Goal: Navigation & Orientation: Find specific page/section

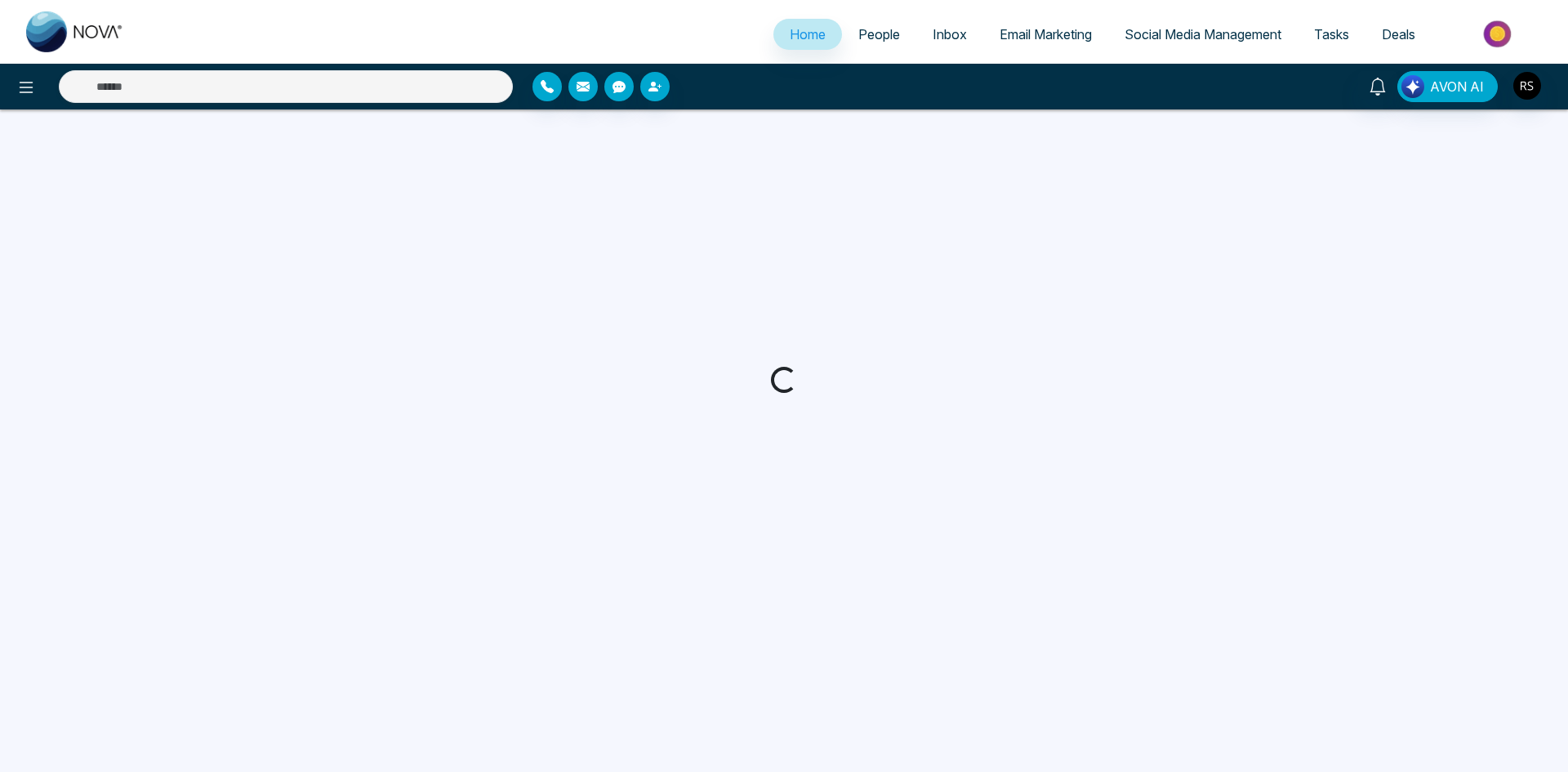
select select "*"
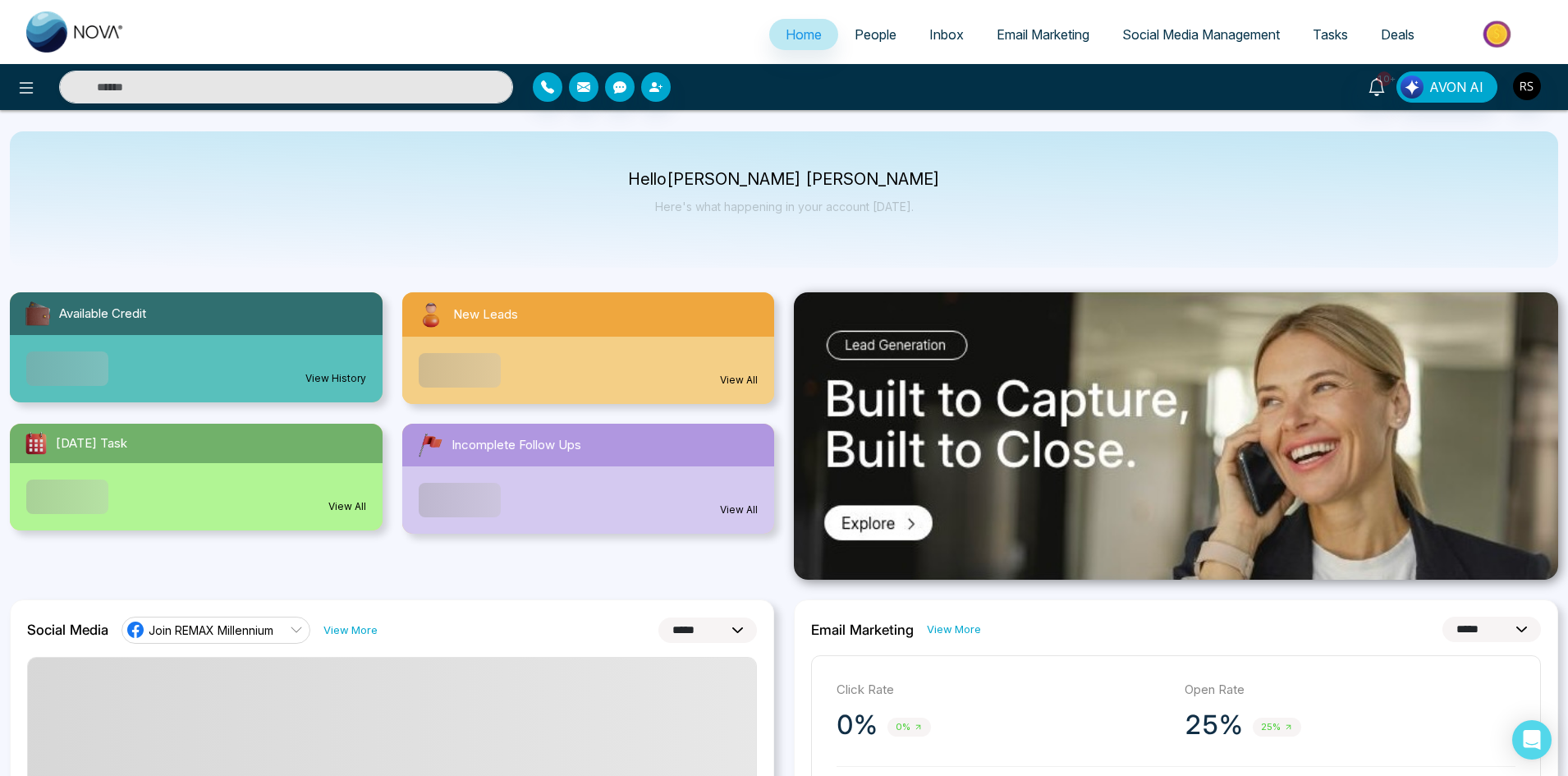
click at [863, 37] on span "People" at bounding box center [875, 34] width 42 height 16
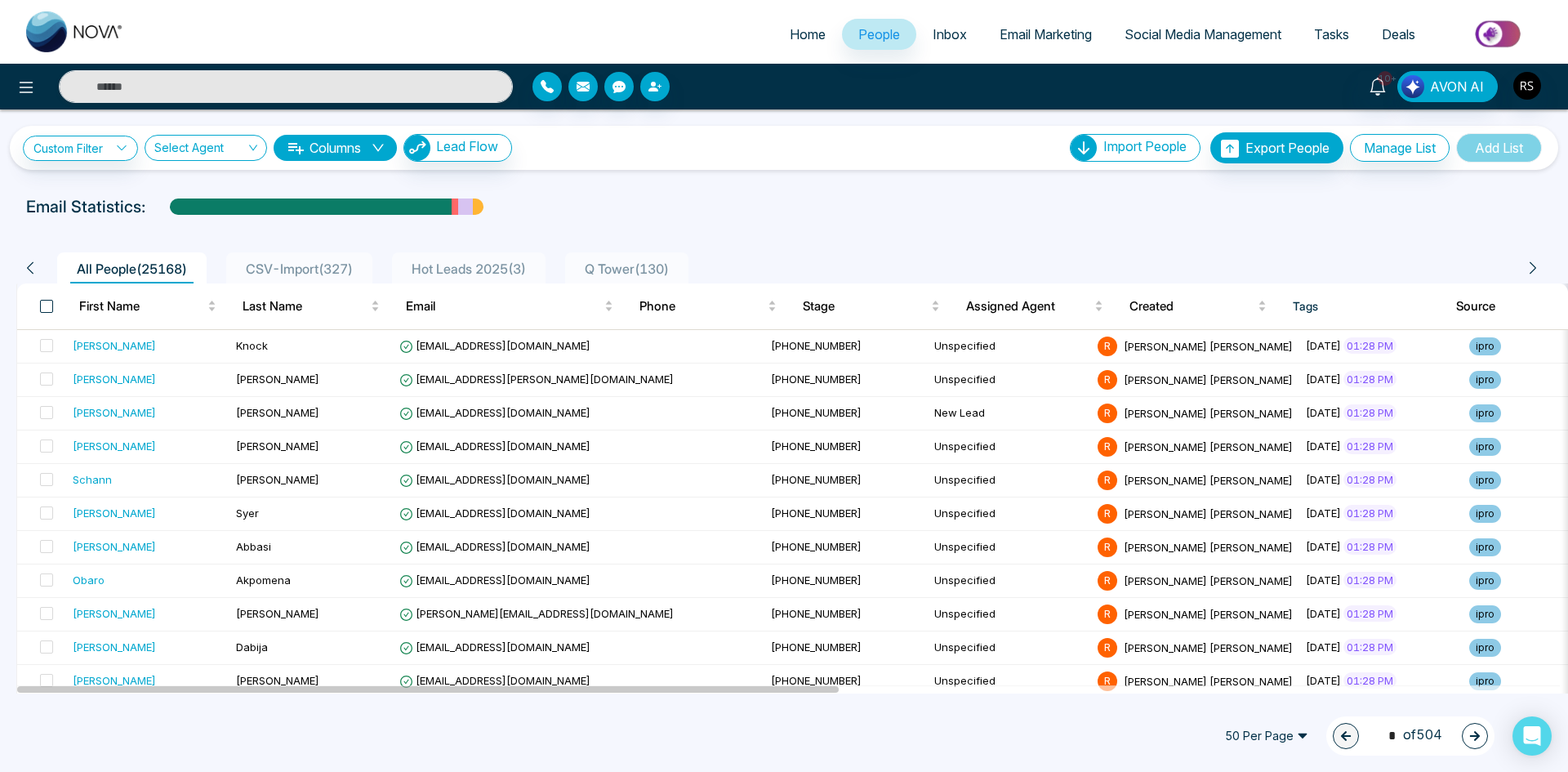
click at [46, 305] on span at bounding box center [46, 306] width 13 height 13
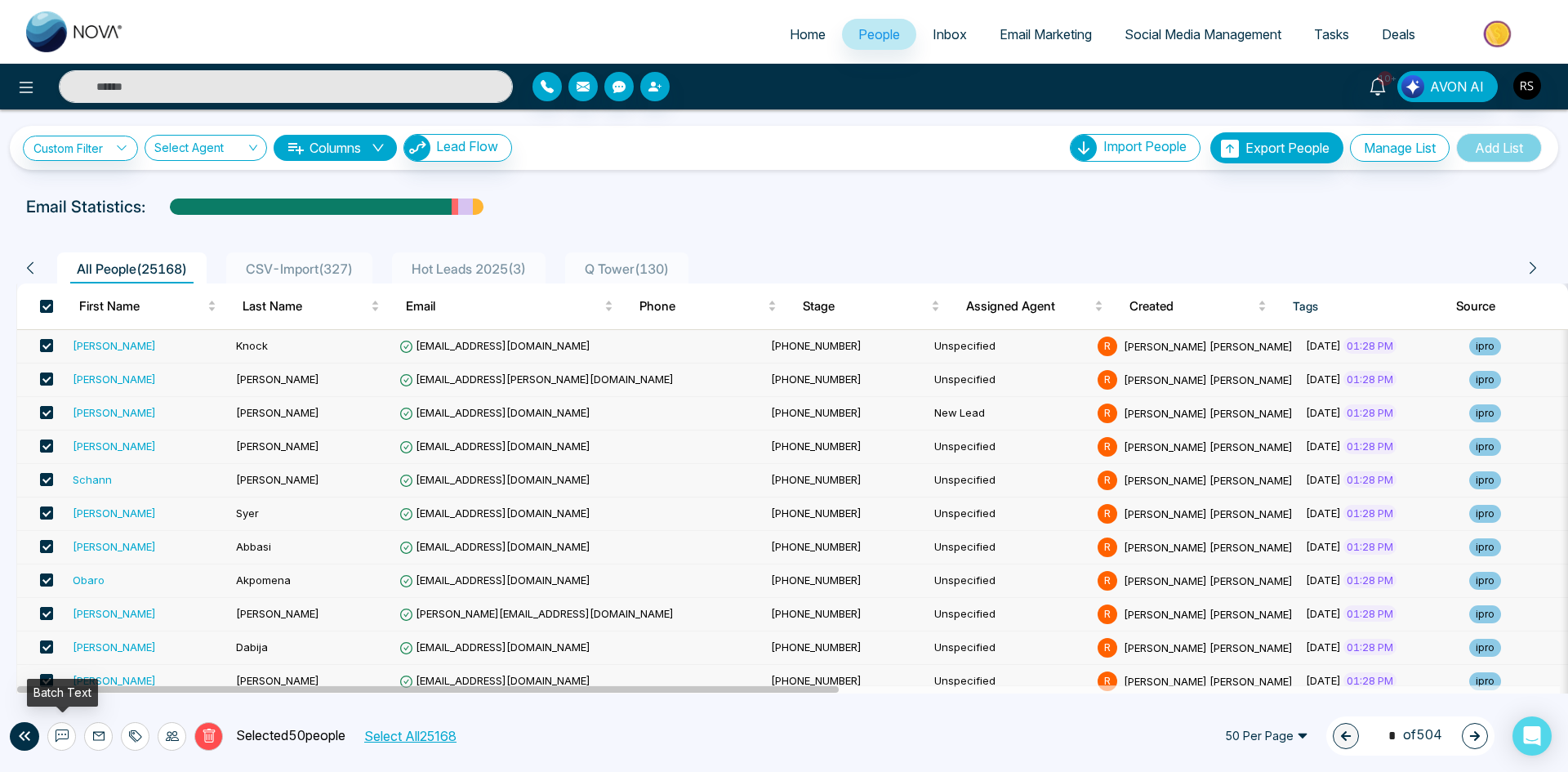
click at [65, 736] on icon at bounding box center [61, 736] width 13 height 13
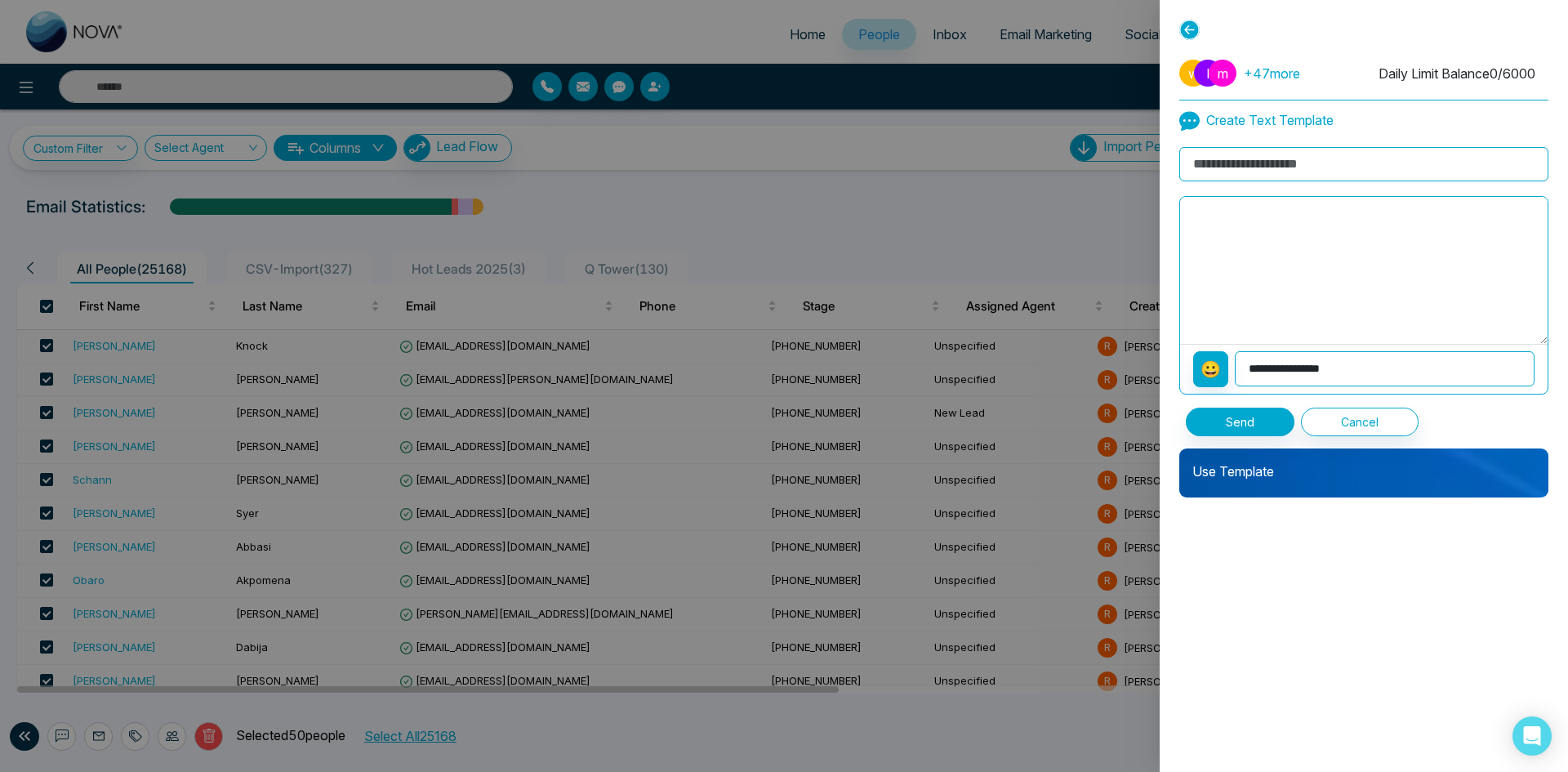
click at [1184, 28] on icon at bounding box center [1189, 29] width 20 height 20
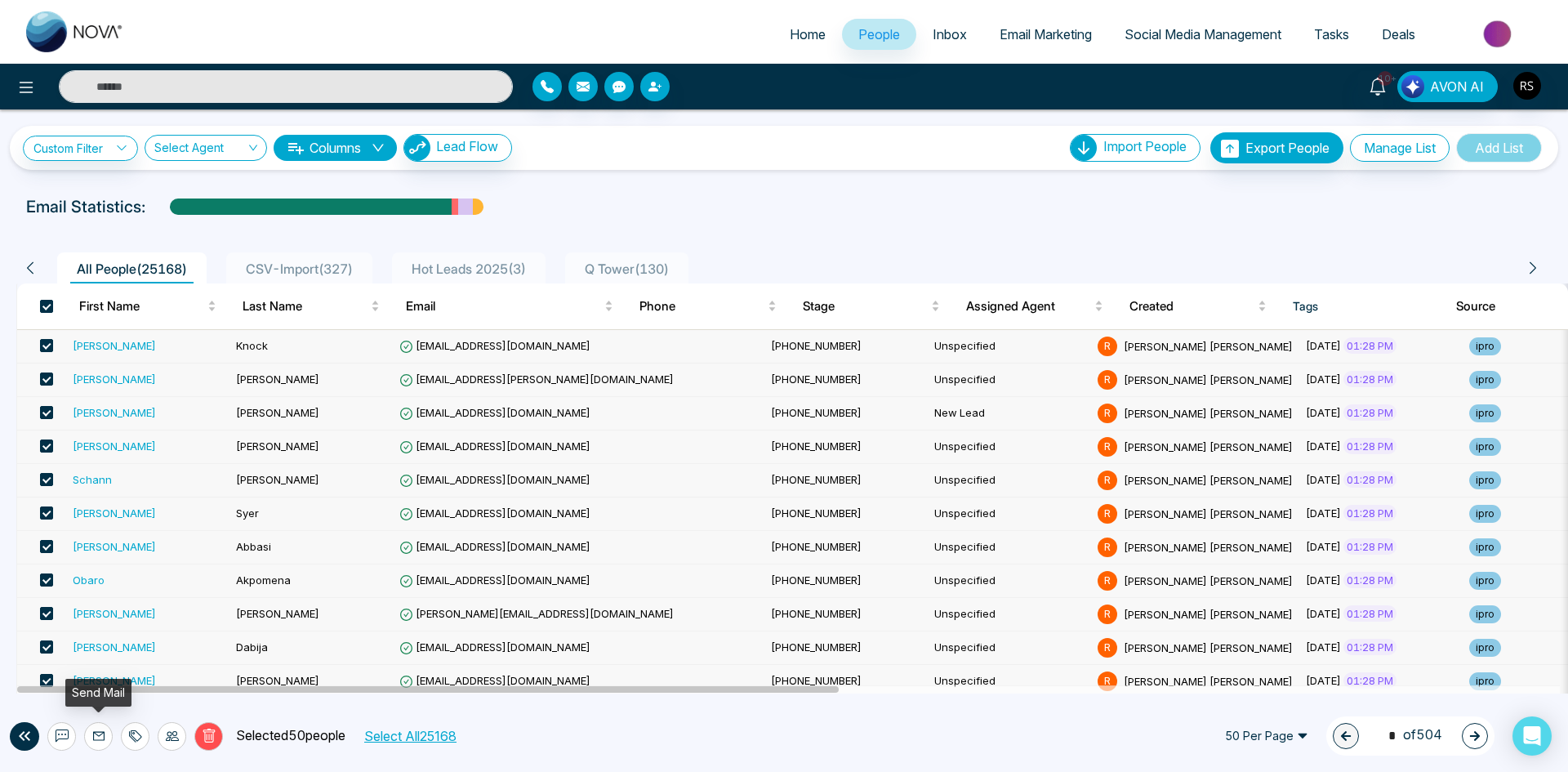
click at [100, 729] on icon at bounding box center [99, 736] width 13 height 13
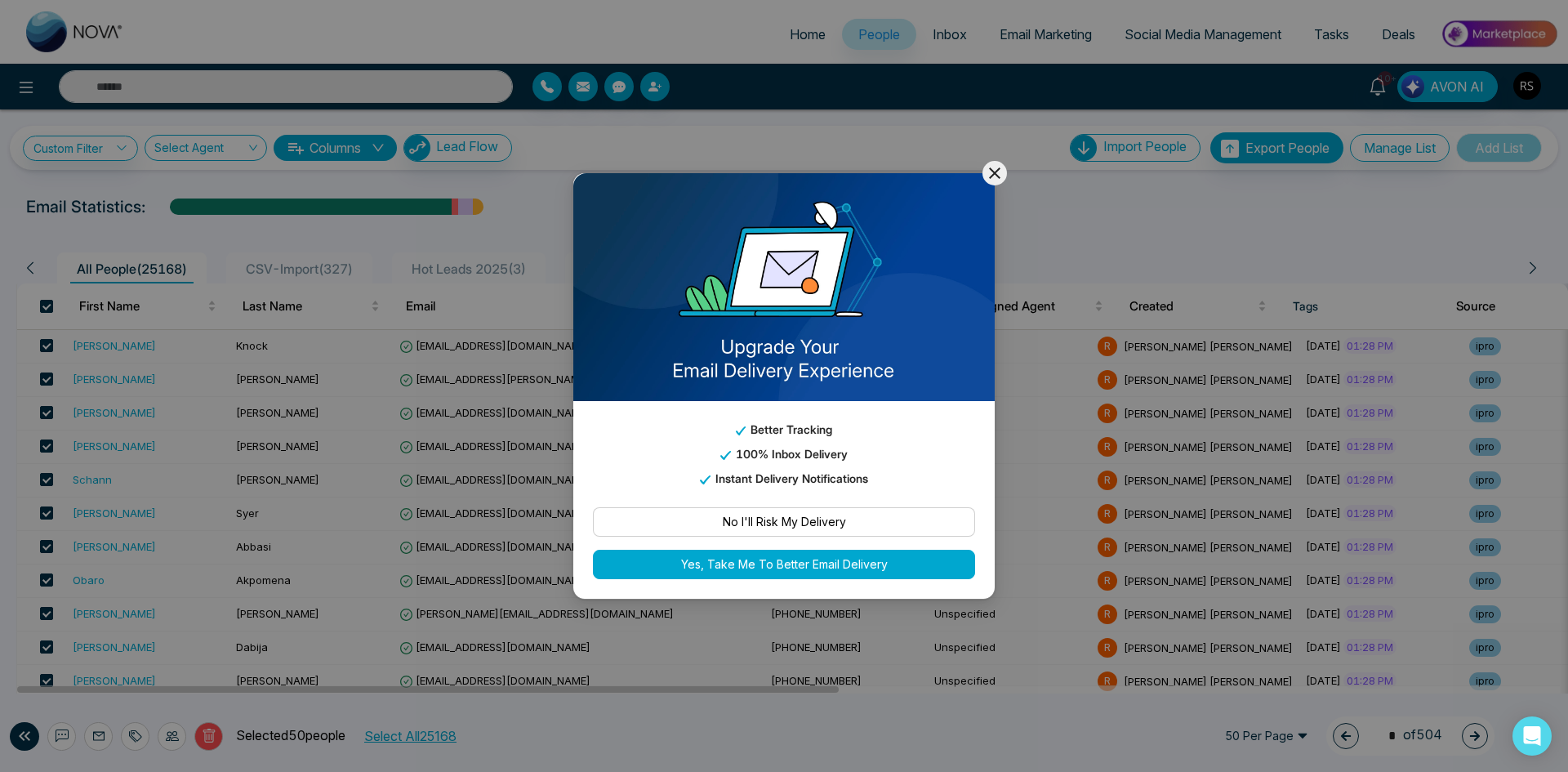
click at [1004, 175] on icon at bounding box center [994, 173] width 20 height 20
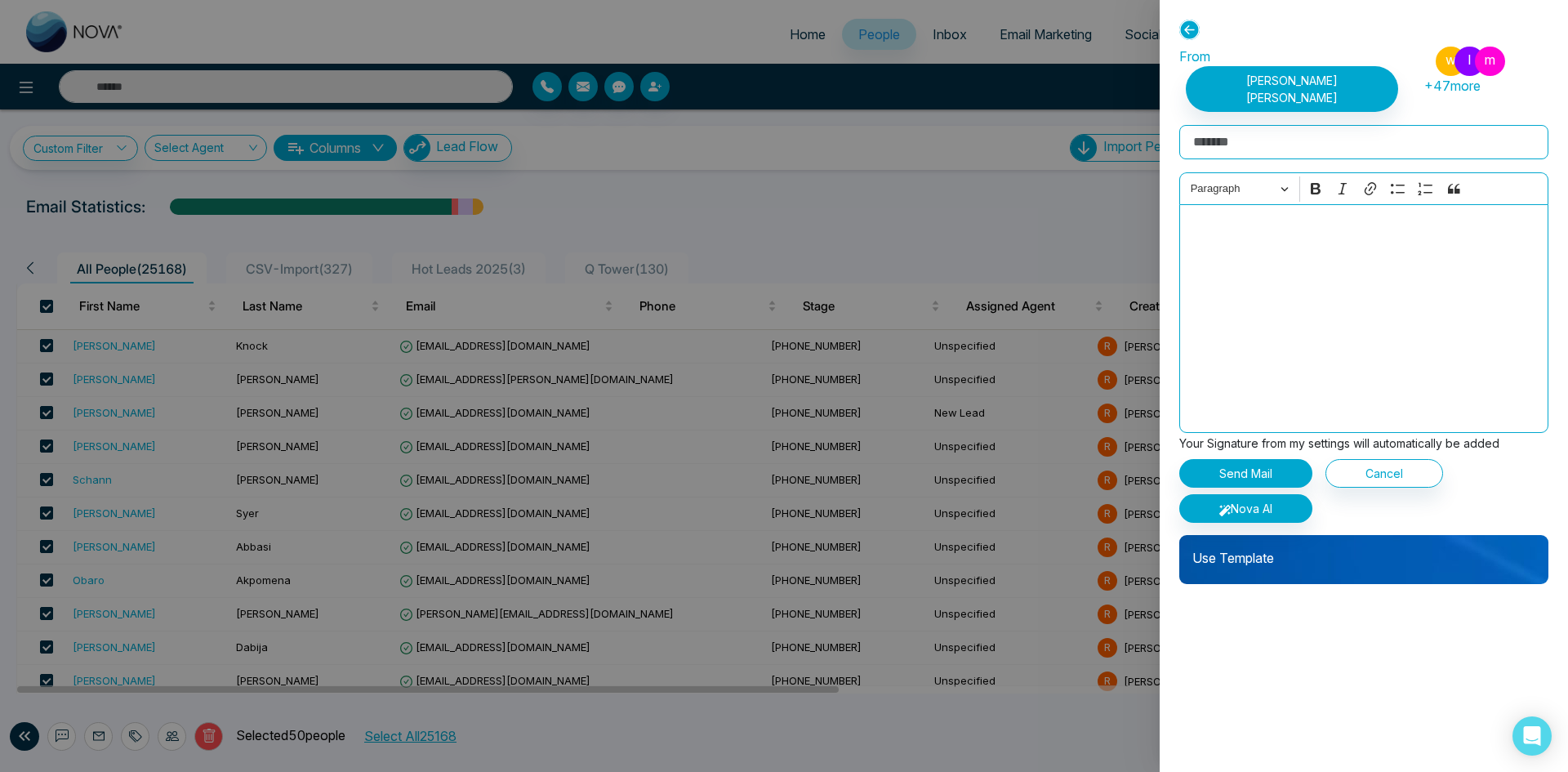
click at [1191, 25] on icon at bounding box center [1189, 29] width 20 height 20
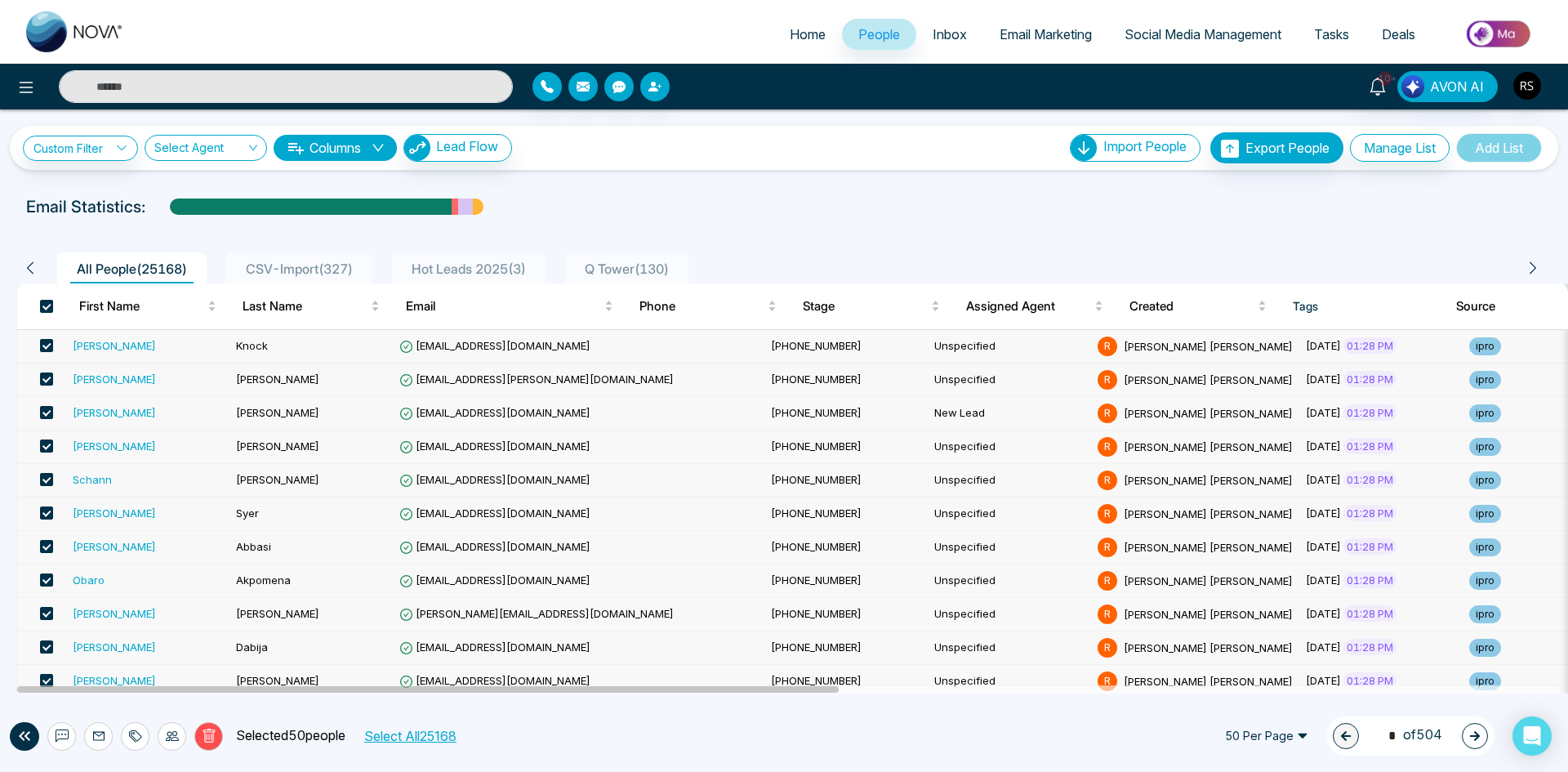
click at [946, 35] on span "Inbox" at bounding box center [950, 34] width 35 height 16
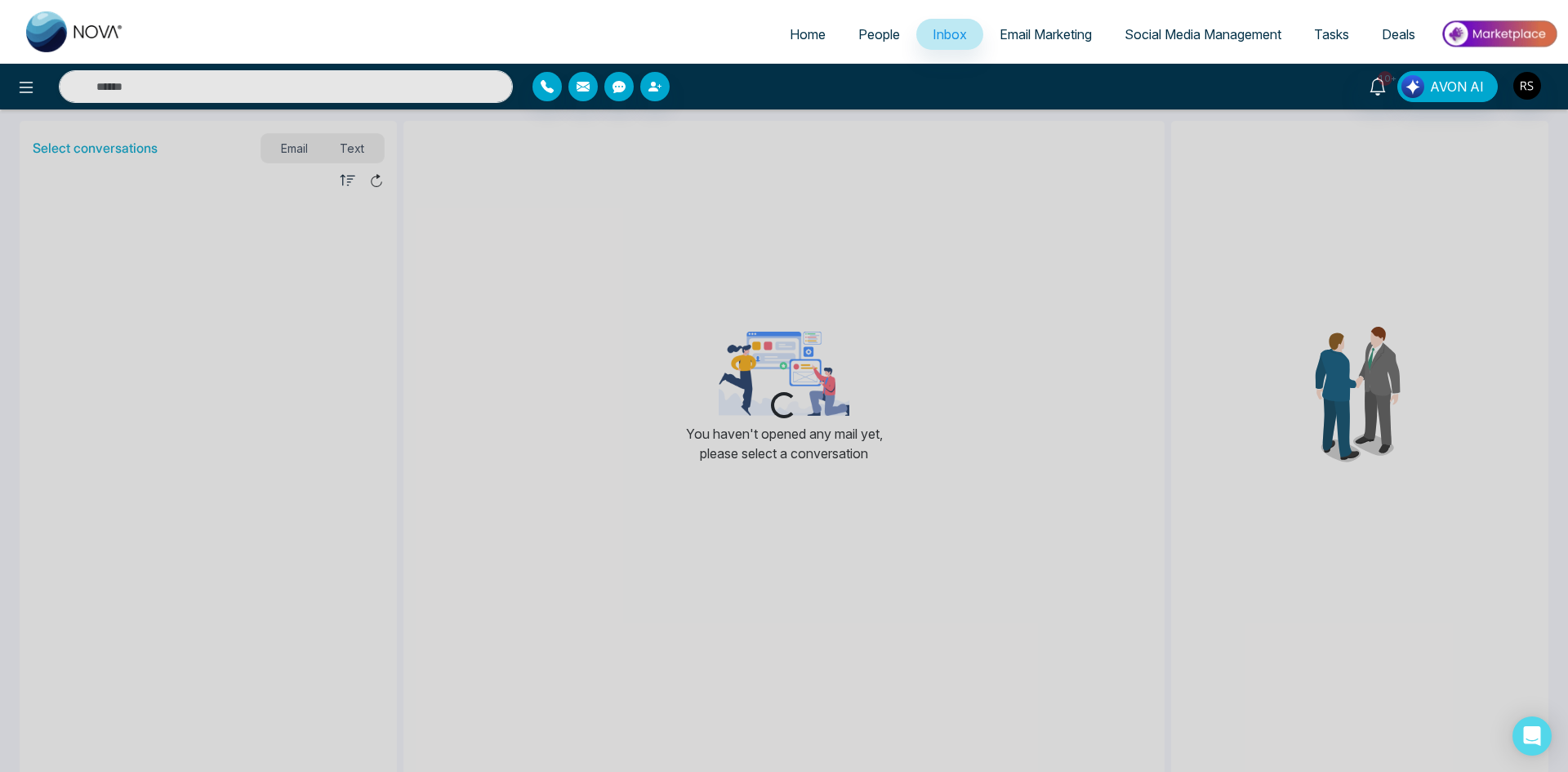
click at [1025, 40] on span "Email Marketing" at bounding box center [1046, 34] width 92 height 16
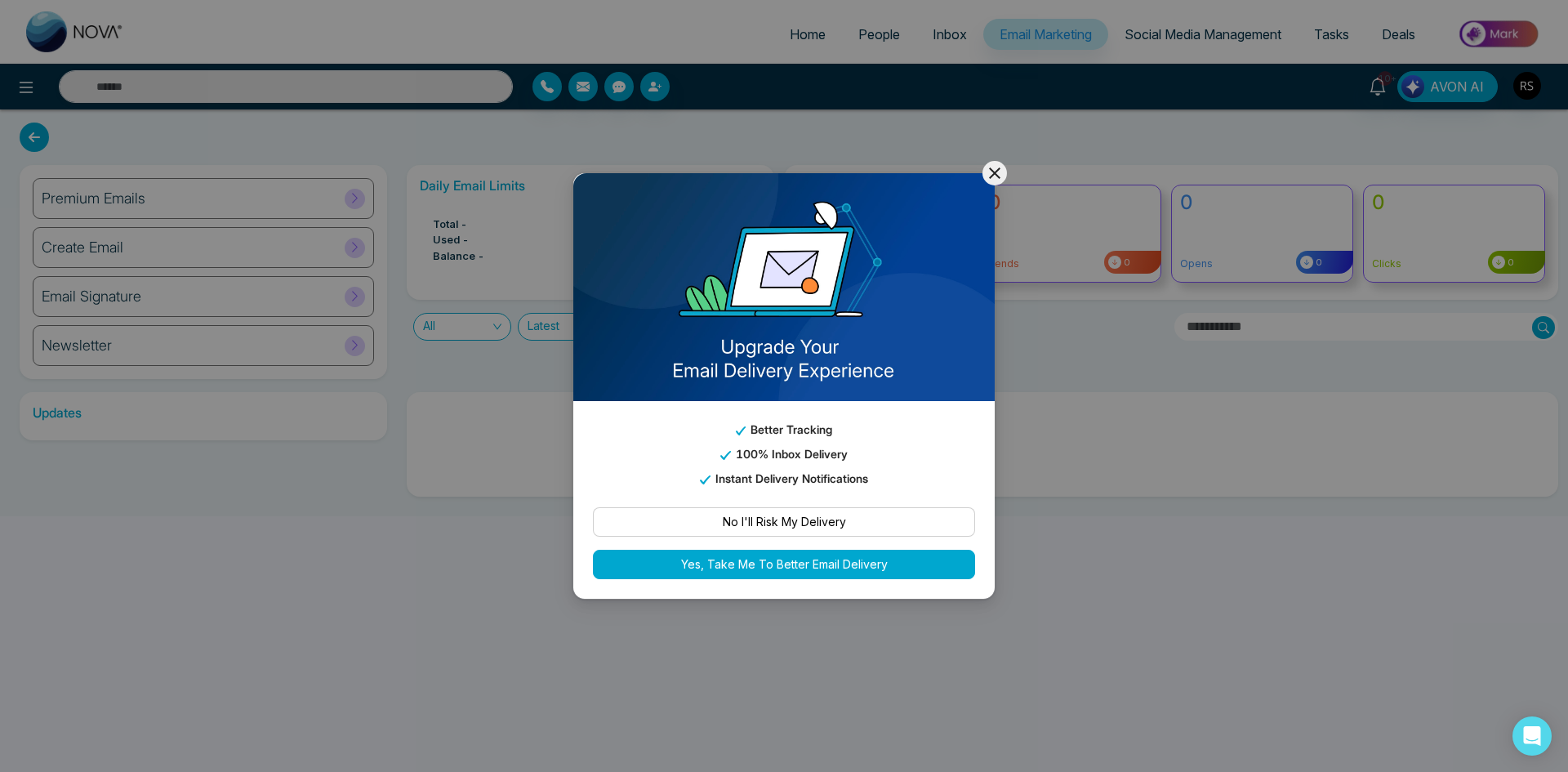
click at [1001, 174] on icon at bounding box center [994, 173] width 20 height 20
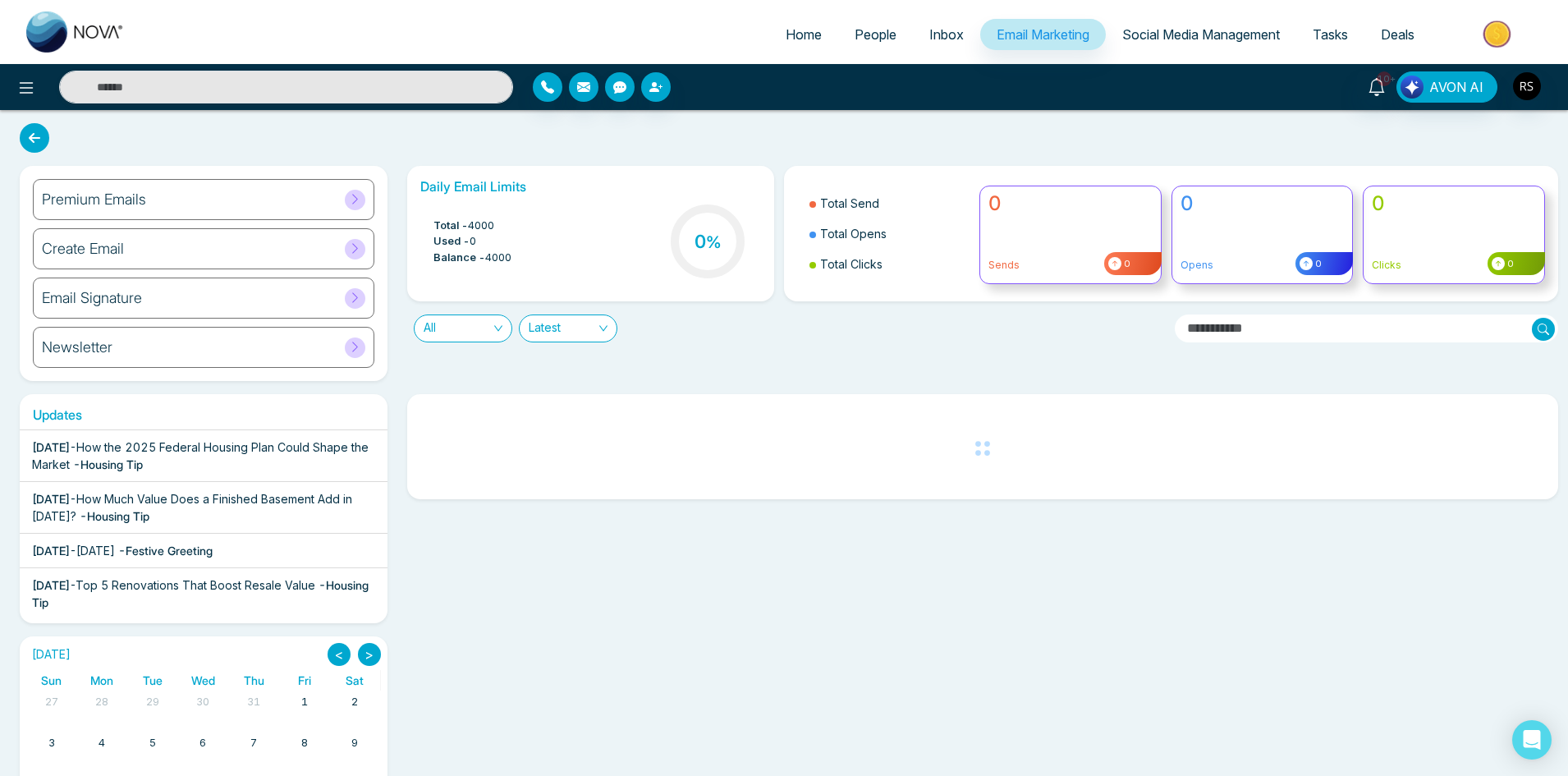
click at [128, 354] on div "Newsletter" at bounding box center [204, 347] width 341 height 41
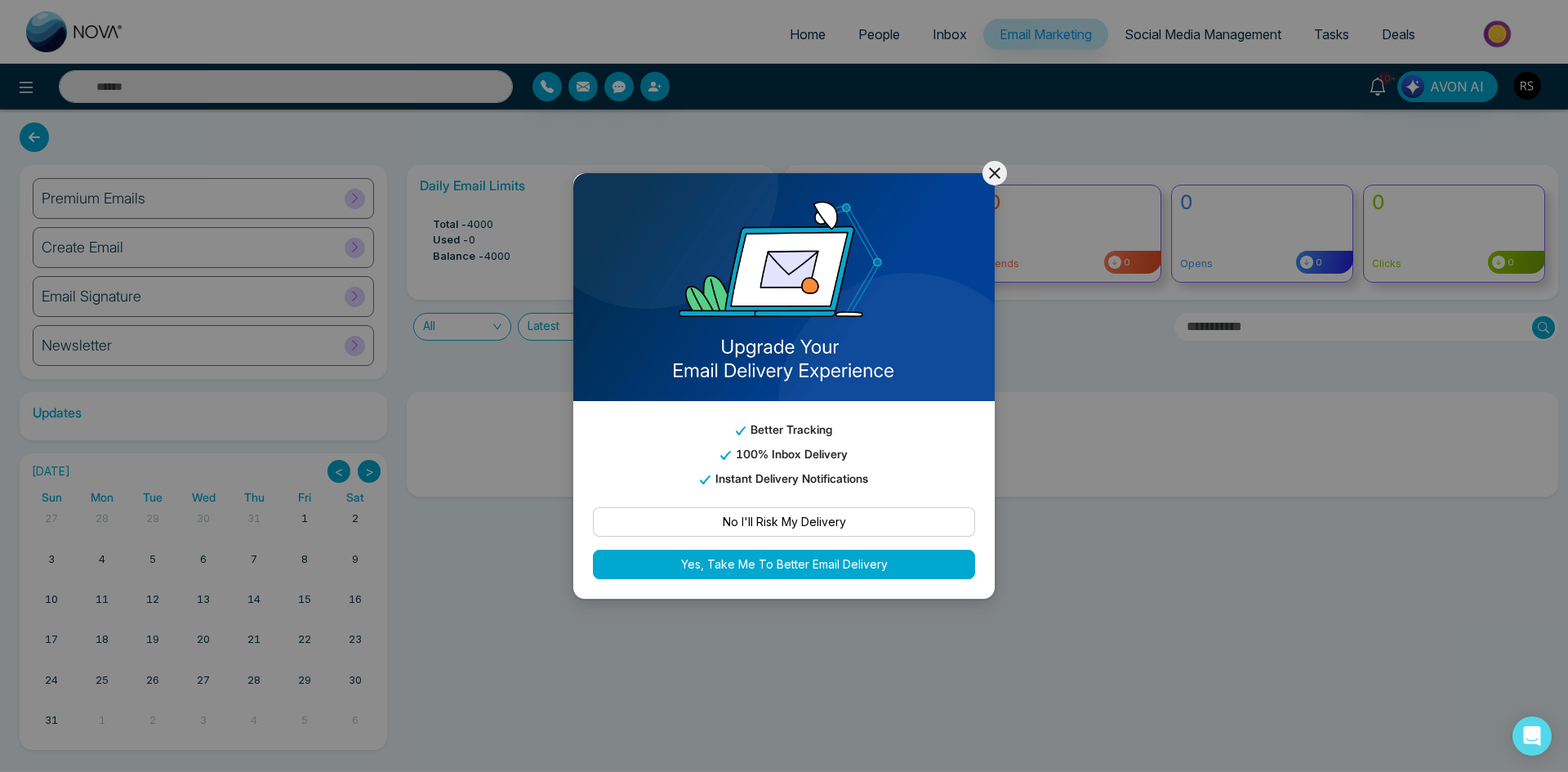
click at [992, 168] on icon at bounding box center [994, 173] width 20 height 20
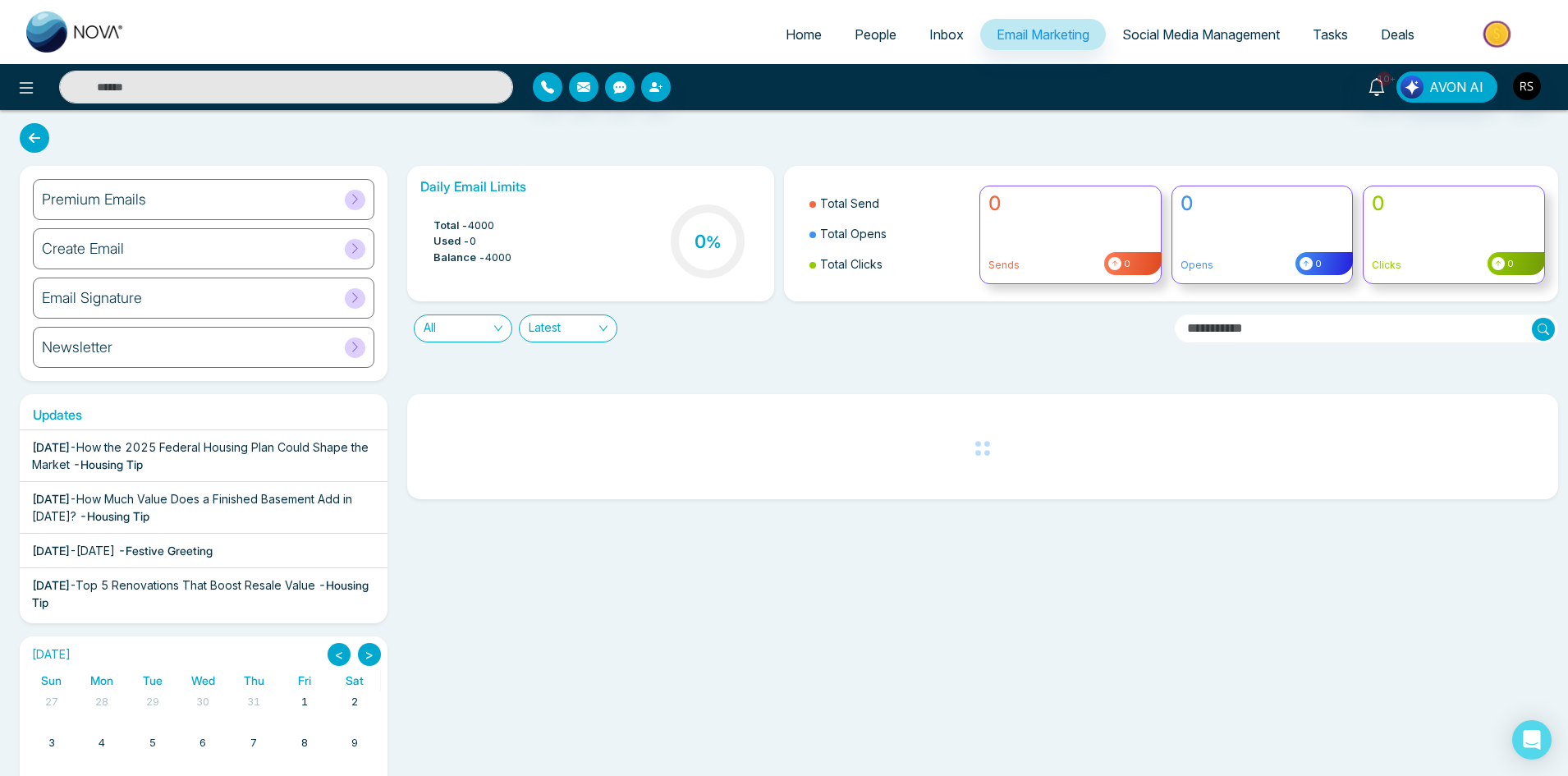
click at [138, 262] on div "Create Email" at bounding box center [204, 249] width 341 height 41
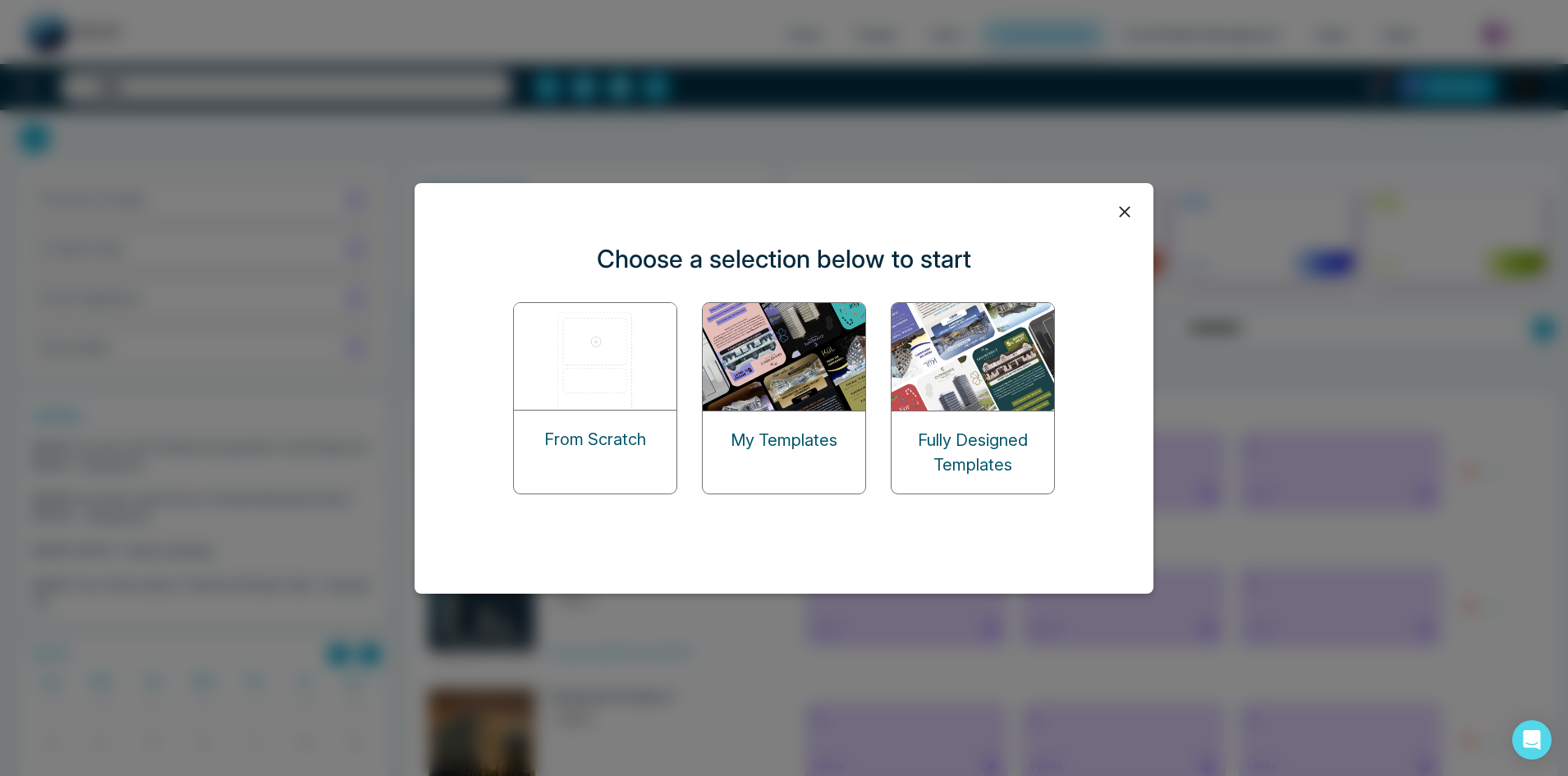
click at [999, 420] on div "Fully Designed Templates" at bounding box center [973, 452] width 163 height 82
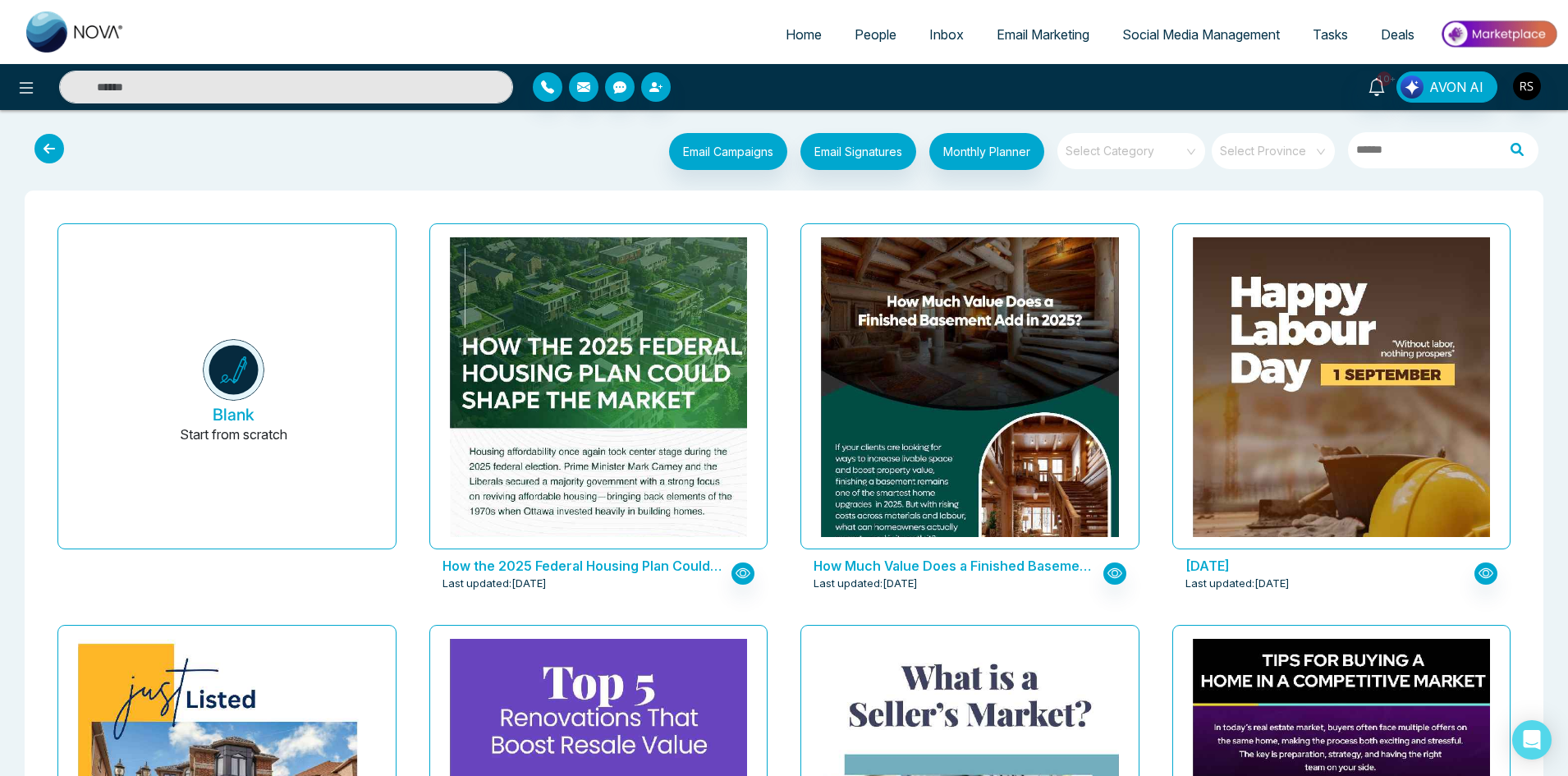
click at [1171, 31] on span "Social Media Management" at bounding box center [1201, 34] width 157 height 16
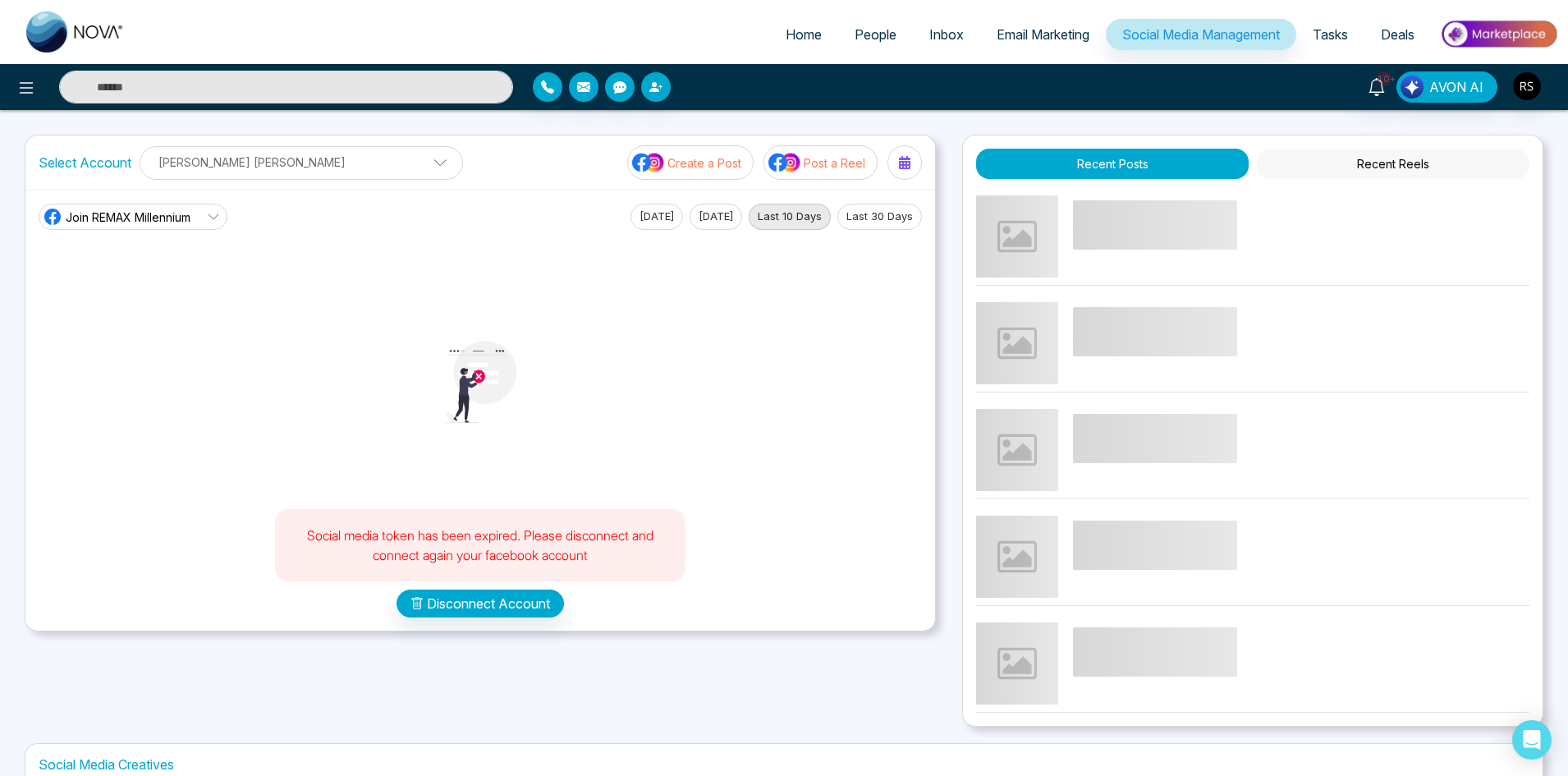
click at [1363, 156] on button "Recent Reels" at bounding box center [1393, 164] width 273 height 30
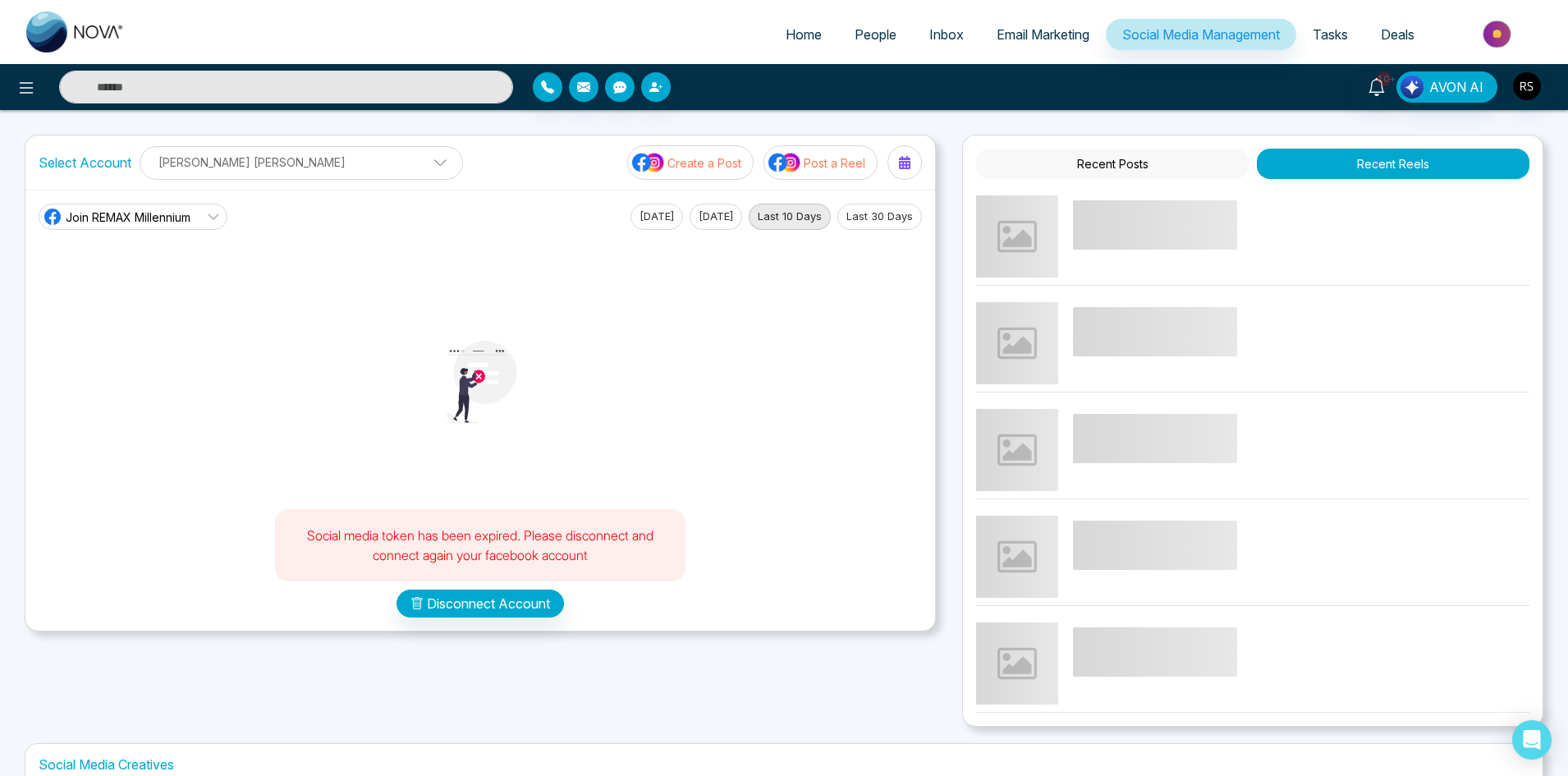
click at [1223, 171] on button "Recent Posts" at bounding box center [1112, 164] width 273 height 30
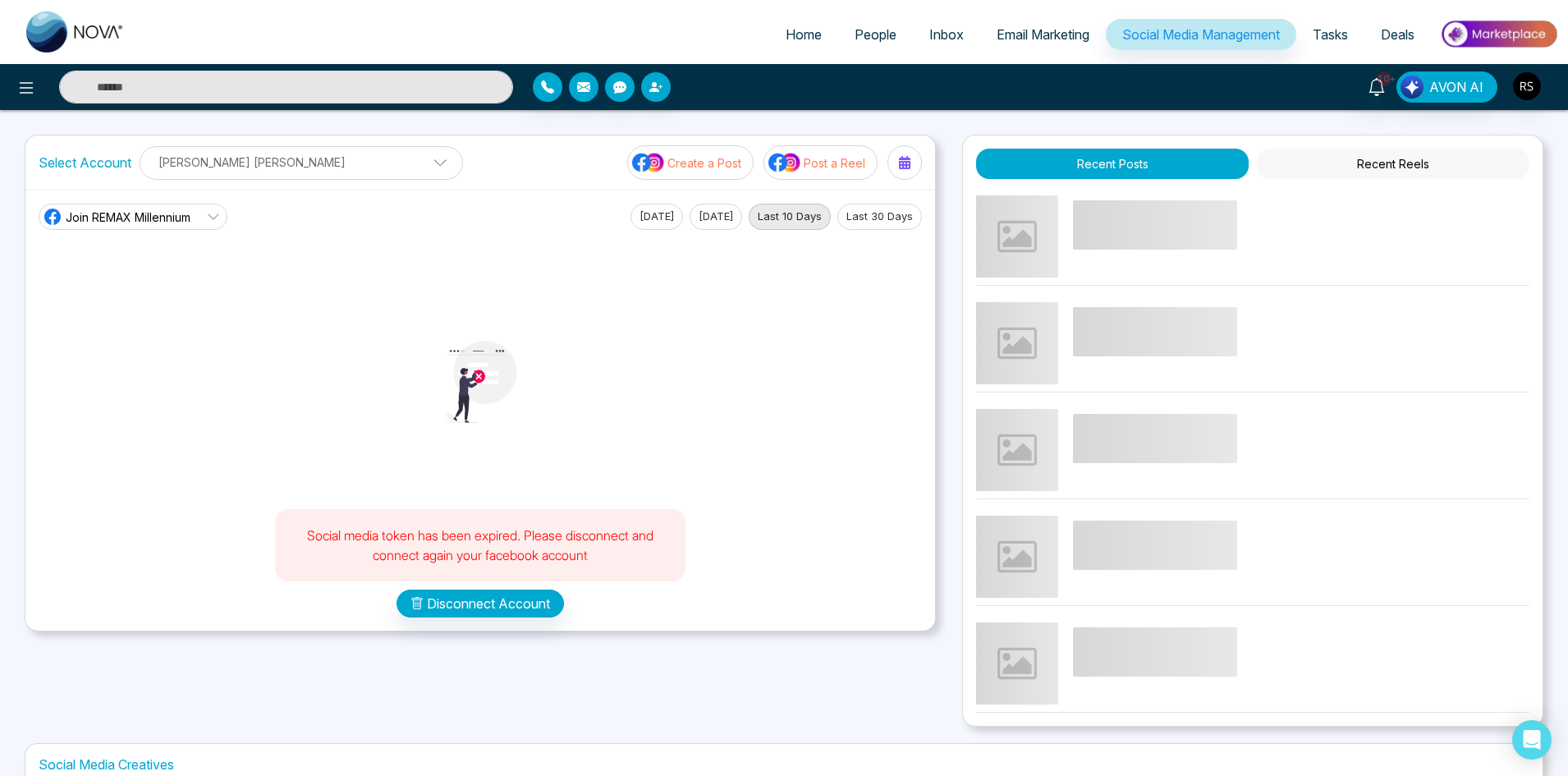
click at [1491, 29] on img at bounding box center [1498, 33] width 119 height 37
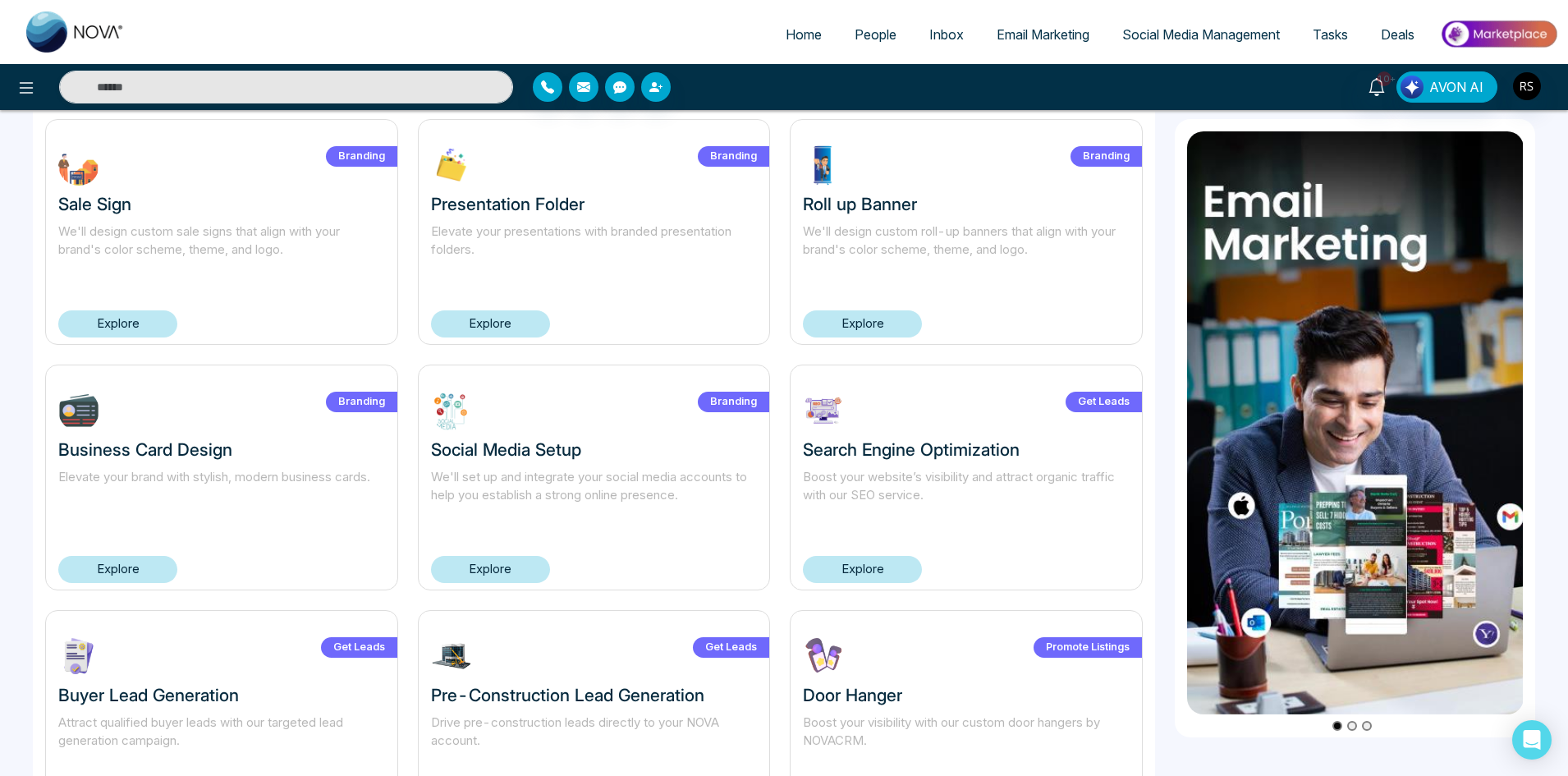
scroll to position [493, 0]
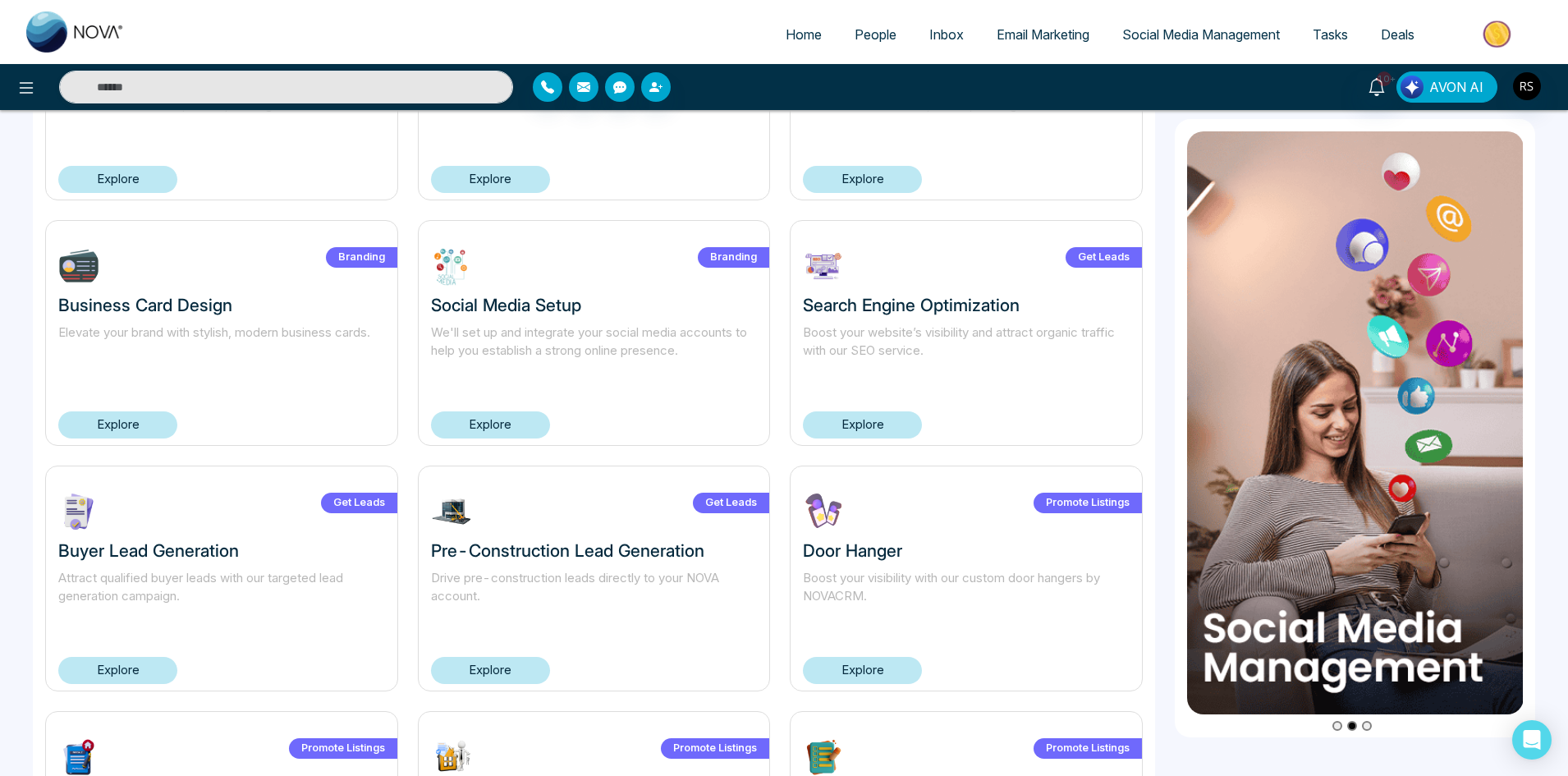
click at [1476, 91] on span "AVON AI" at bounding box center [1456, 87] width 55 height 20
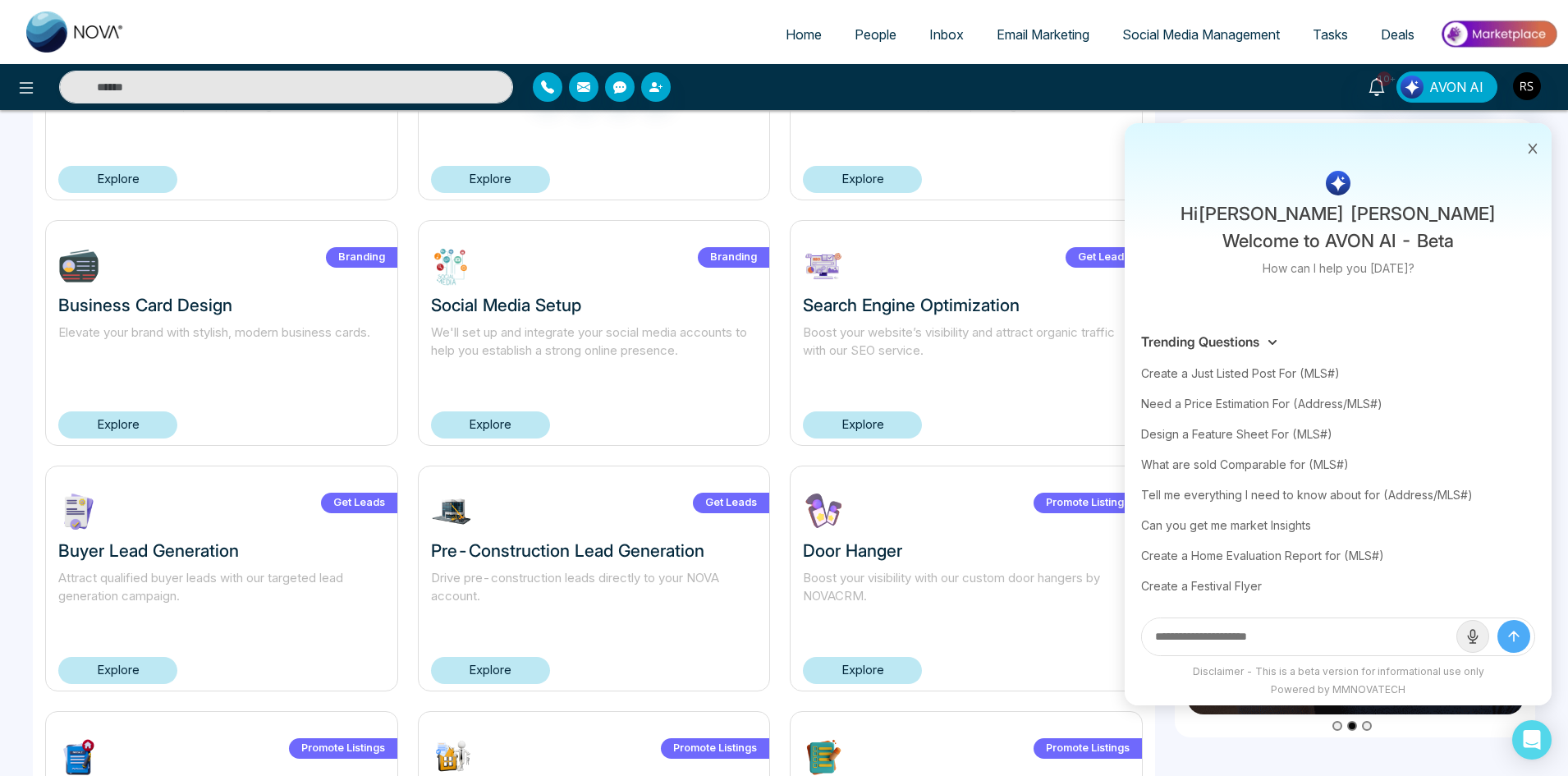
click at [1410, 38] on span "Deals" at bounding box center [1398, 34] width 34 height 16
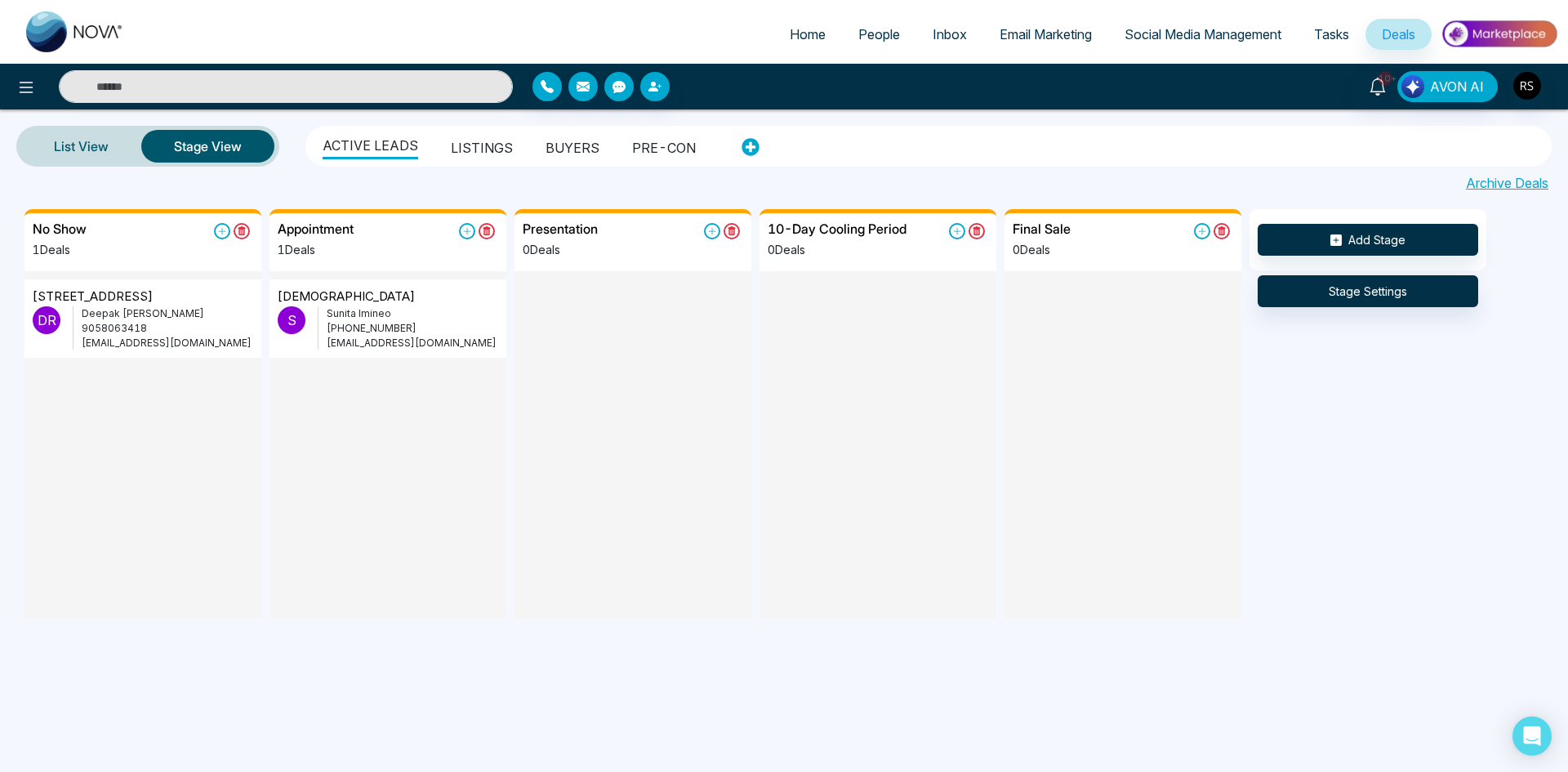
click at [442, 138] on ul "ACTIVE LEADS LISTINGS BUYERS PRE-CON" at bounding box center [519, 146] width 418 height 35
click at [471, 144] on li "LISTINGS" at bounding box center [482, 145] width 62 height 28
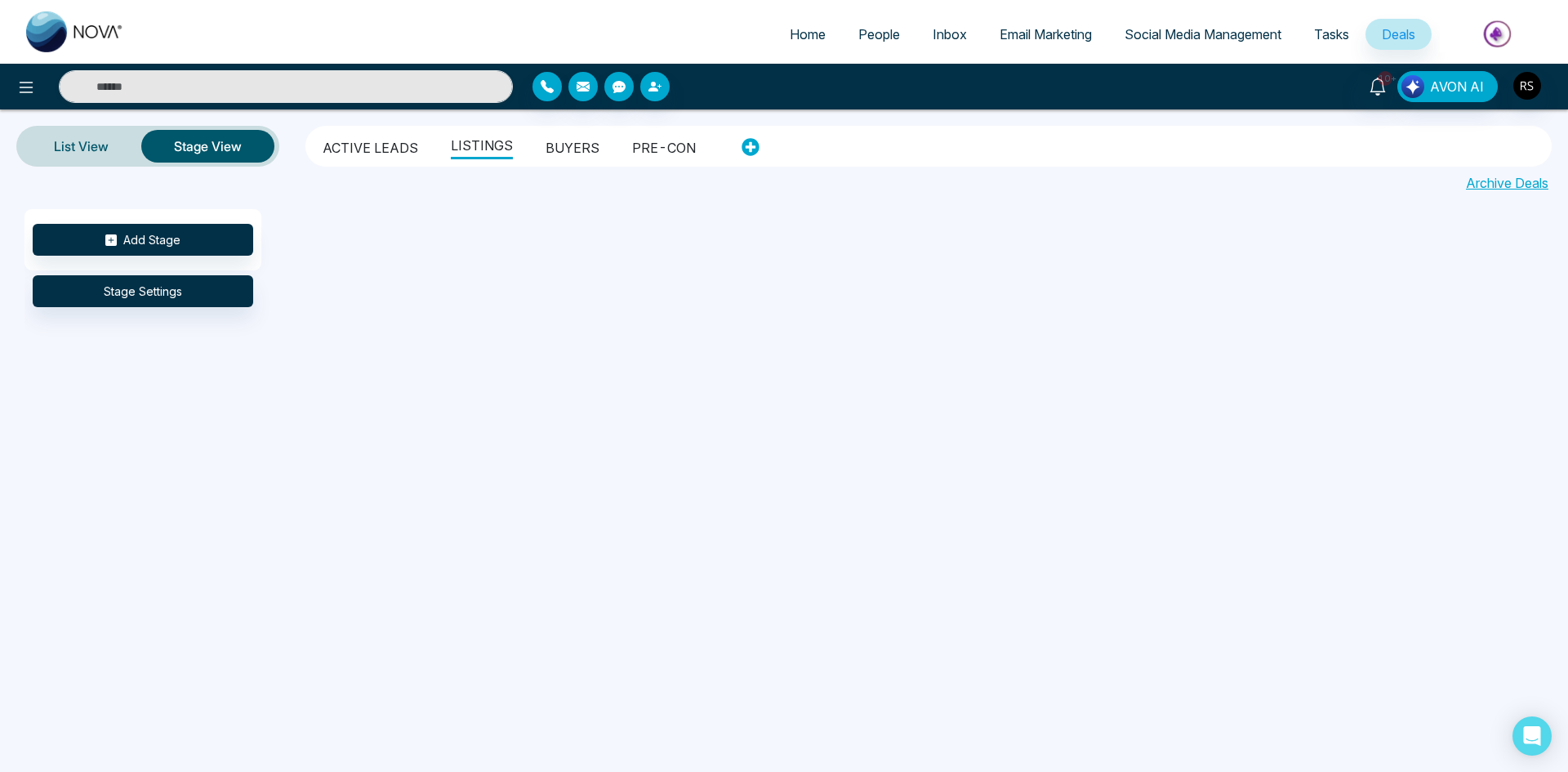
click at [577, 148] on li "BUYERS" at bounding box center [572, 145] width 54 height 28
click at [632, 148] on li "PRE-CON" at bounding box center [664, 145] width 64 height 28
click at [388, 146] on li "ACTIVE LEADS" at bounding box center [370, 145] width 95 height 28
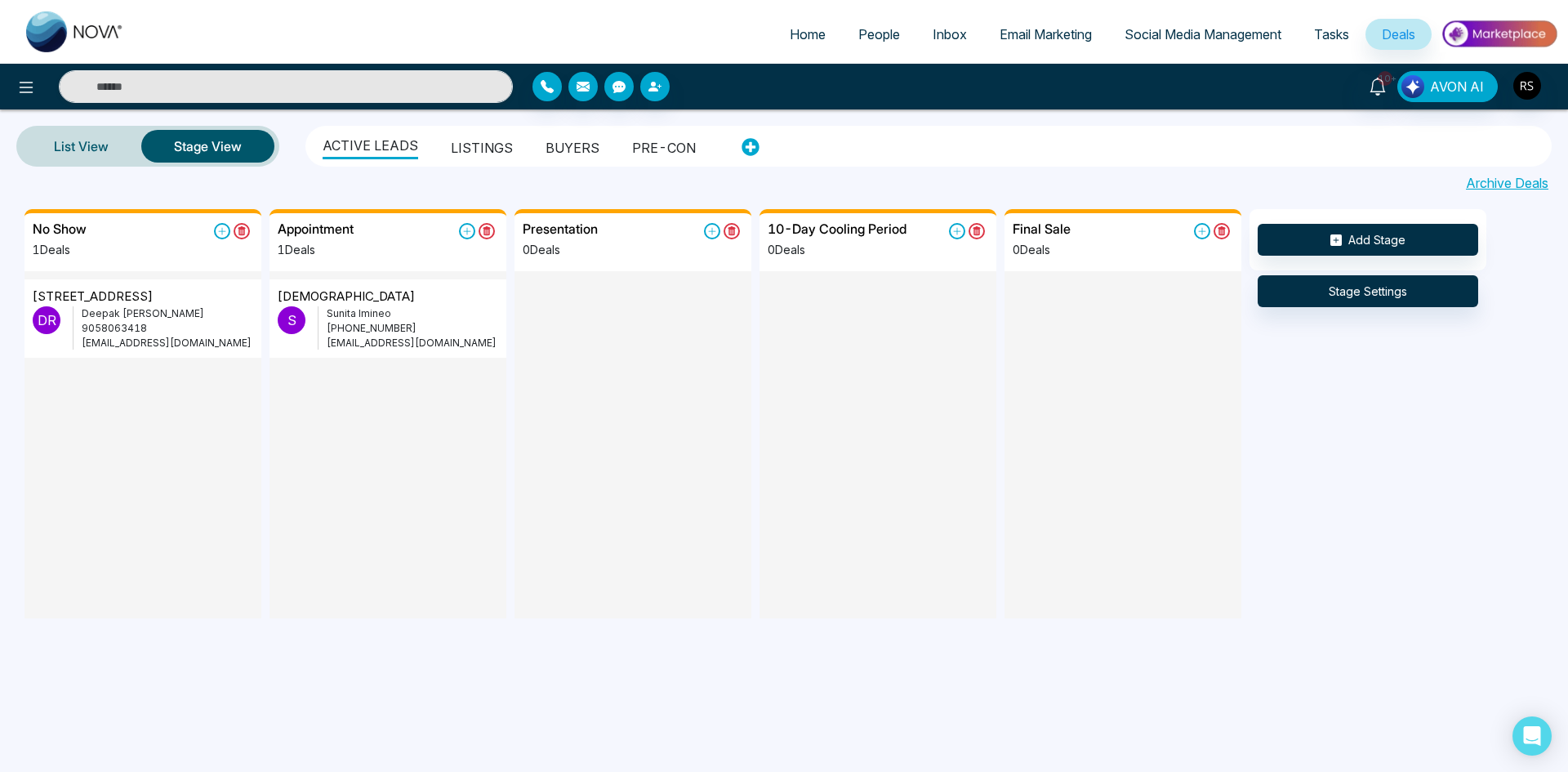
click at [804, 32] on span "Home" at bounding box center [808, 34] width 36 height 16
select select "*"
